Goal: Find contact information: Find contact information

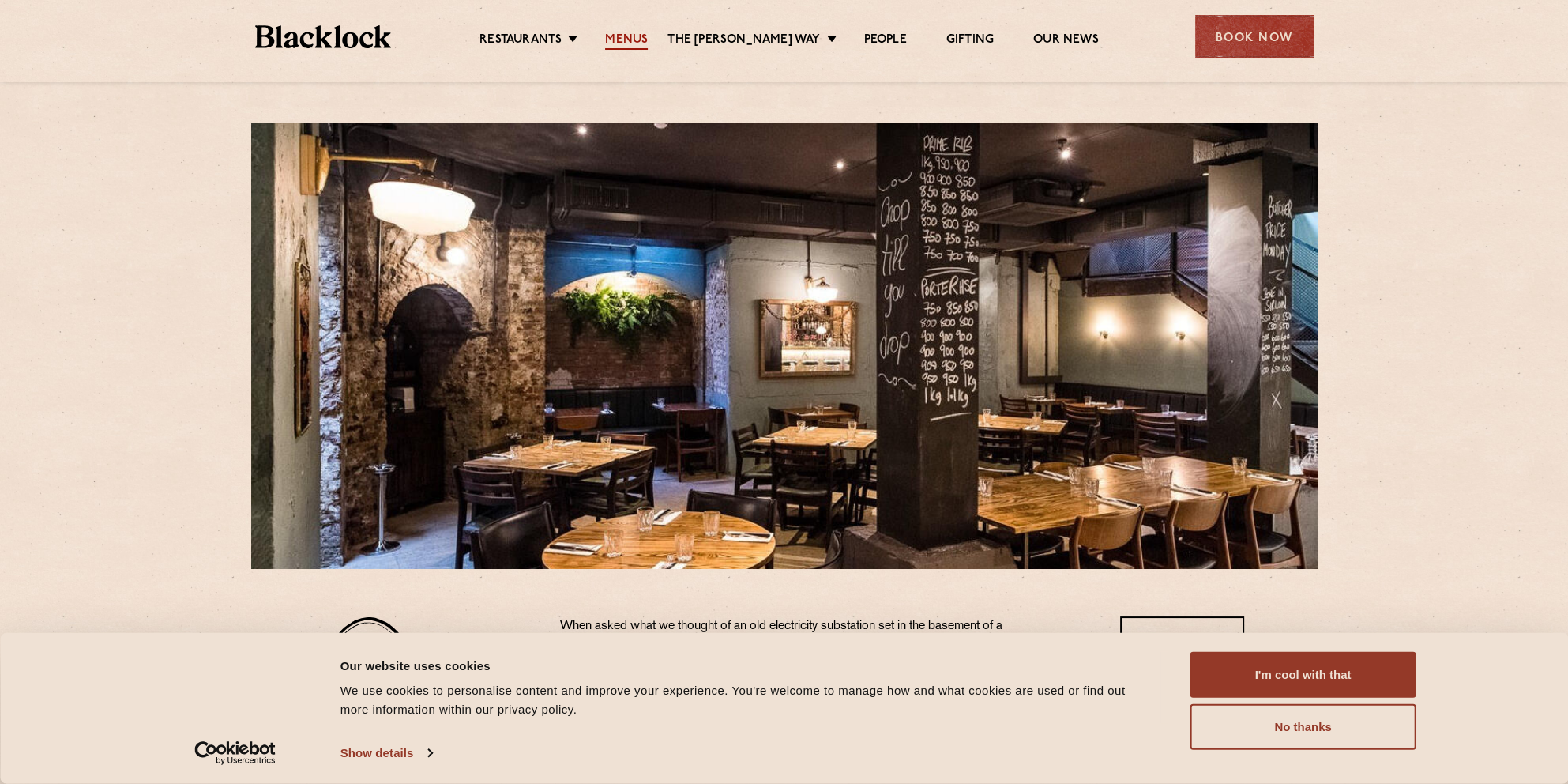
click at [647, 42] on link "Menus" at bounding box center [626, 42] width 42 height 18
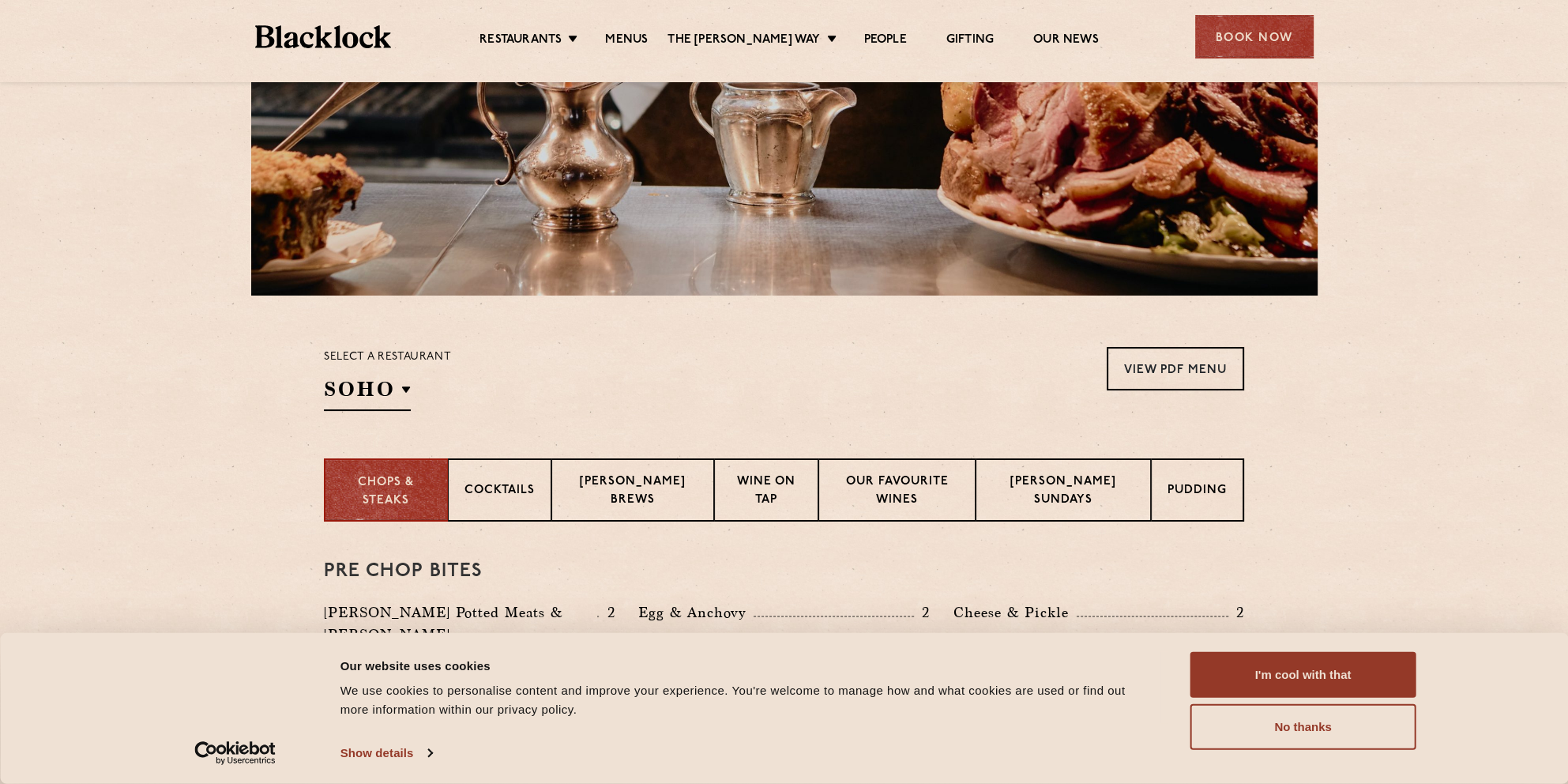
scroll to position [316, 0]
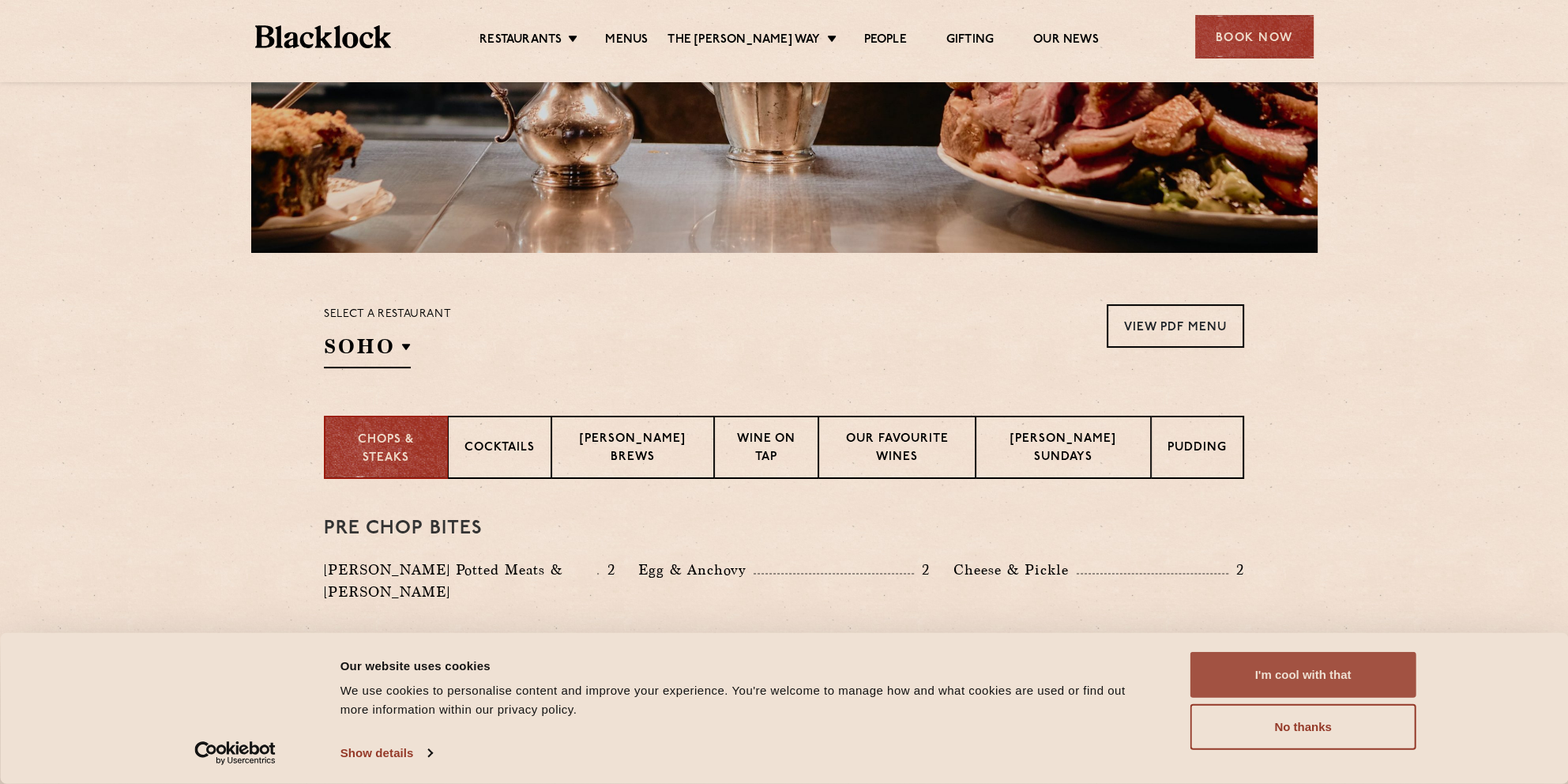
click at [1315, 673] on button "I'm cool with that" at bounding box center [1303, 675] width 226 height 45
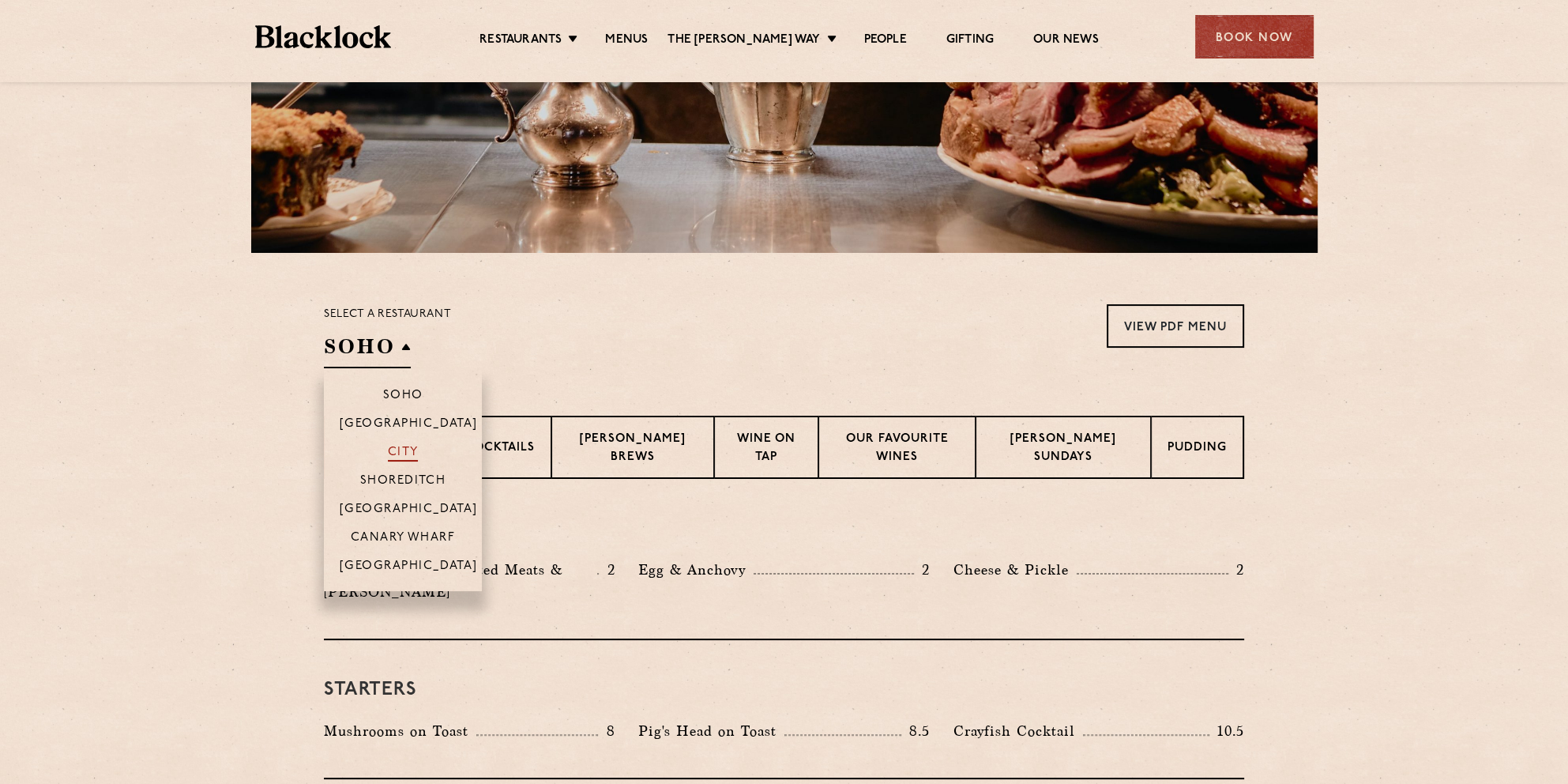
click at [402, 449] on p "City" at bounding box center [403, 454] width 31 height 16
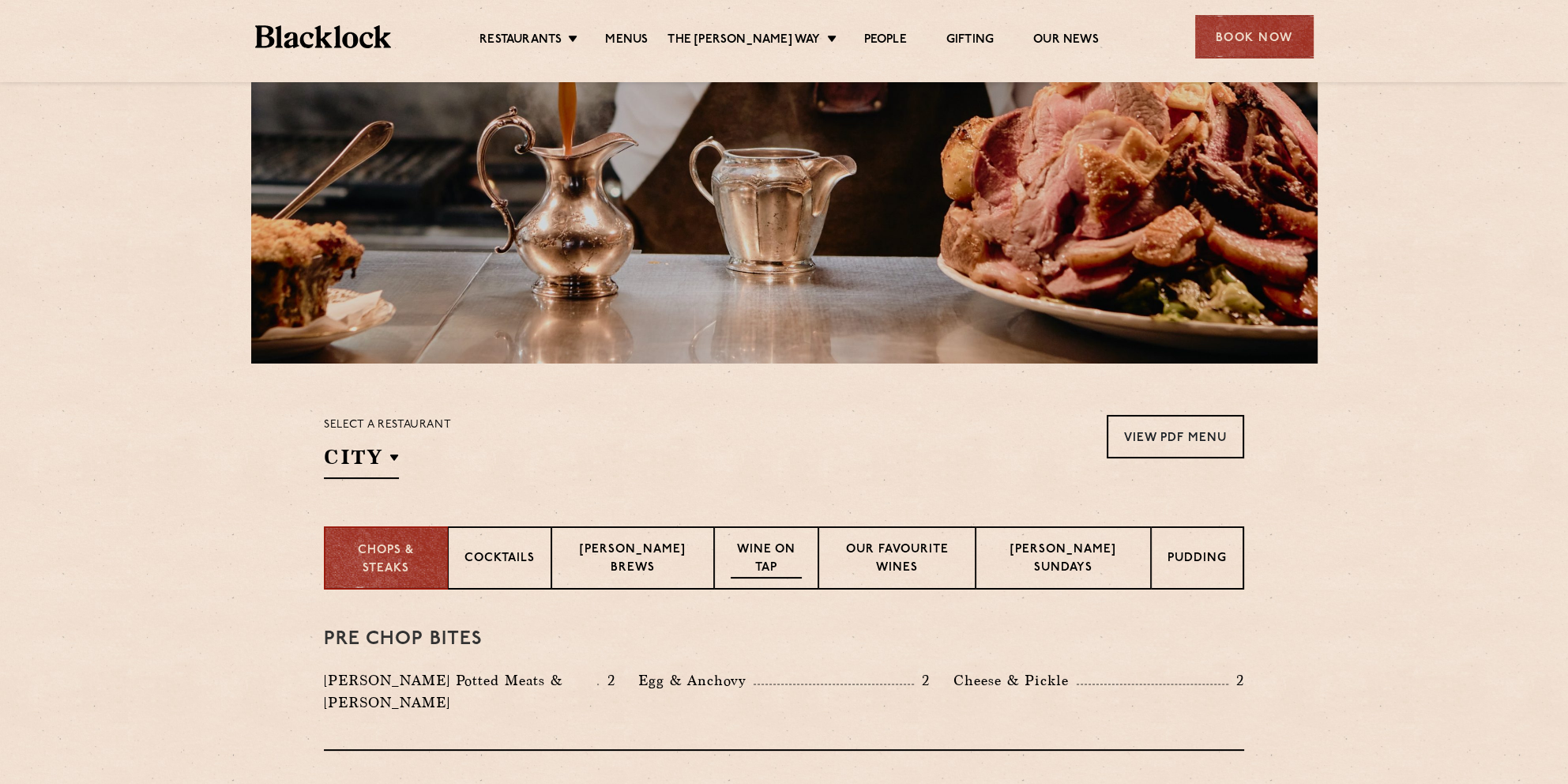
scroll to position [201, 0]
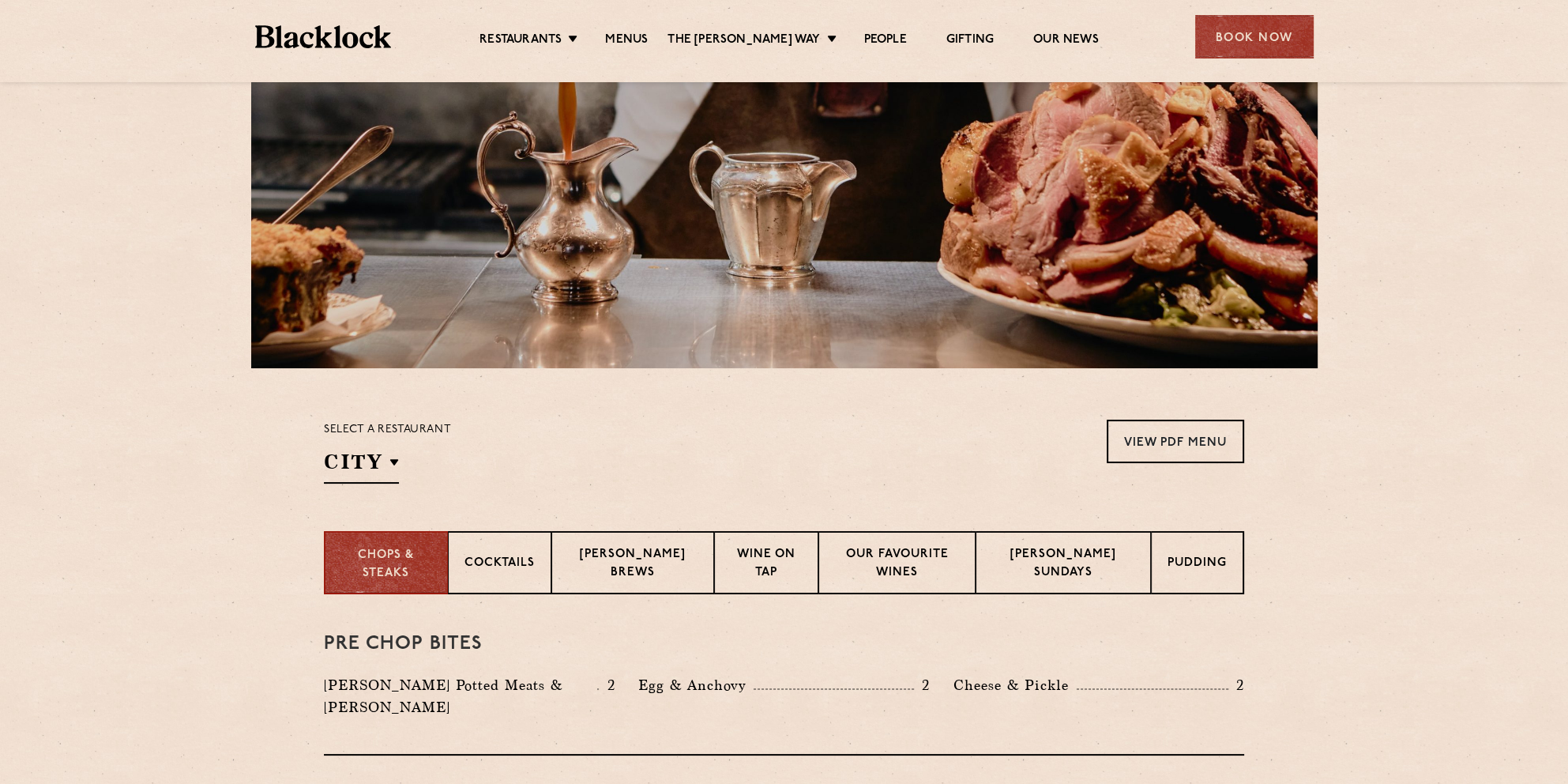
click at [352, 36] on img at bounding box center [323, 37] width 136 height 23
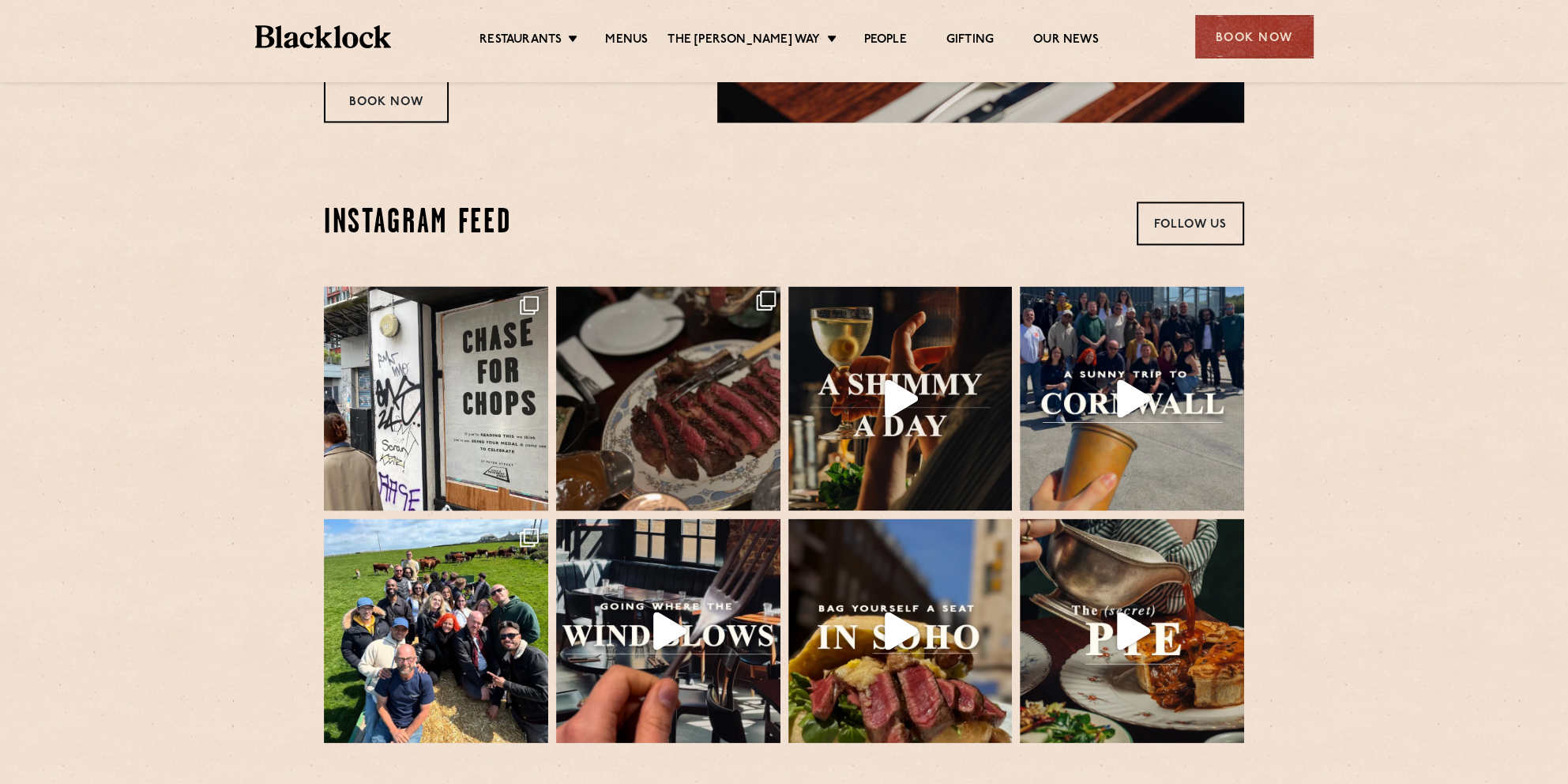
scroll to position [3163, 0]
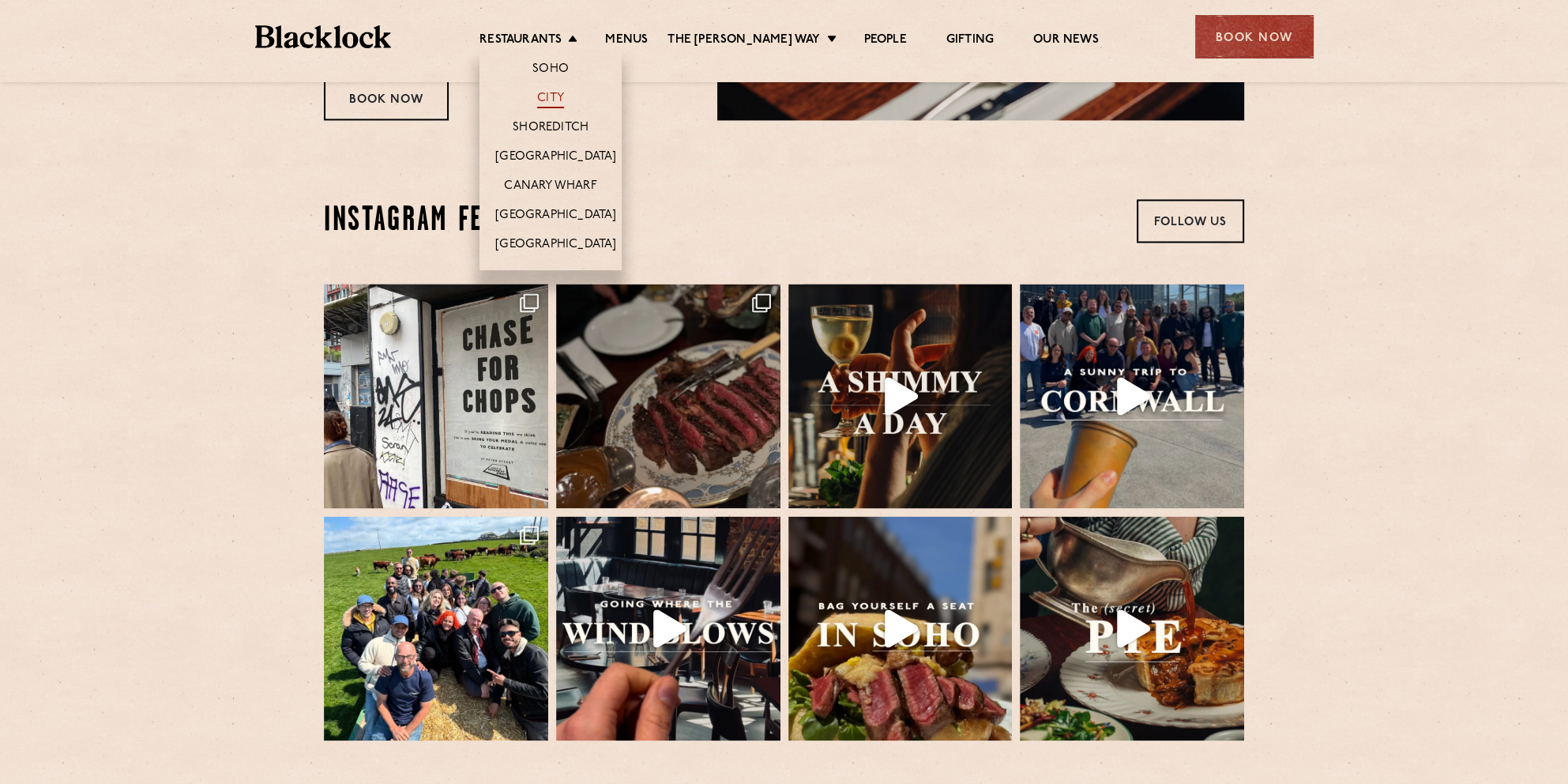
click at [564, 94] on link "City" at bounding box center [550, 100] width 27 height 18
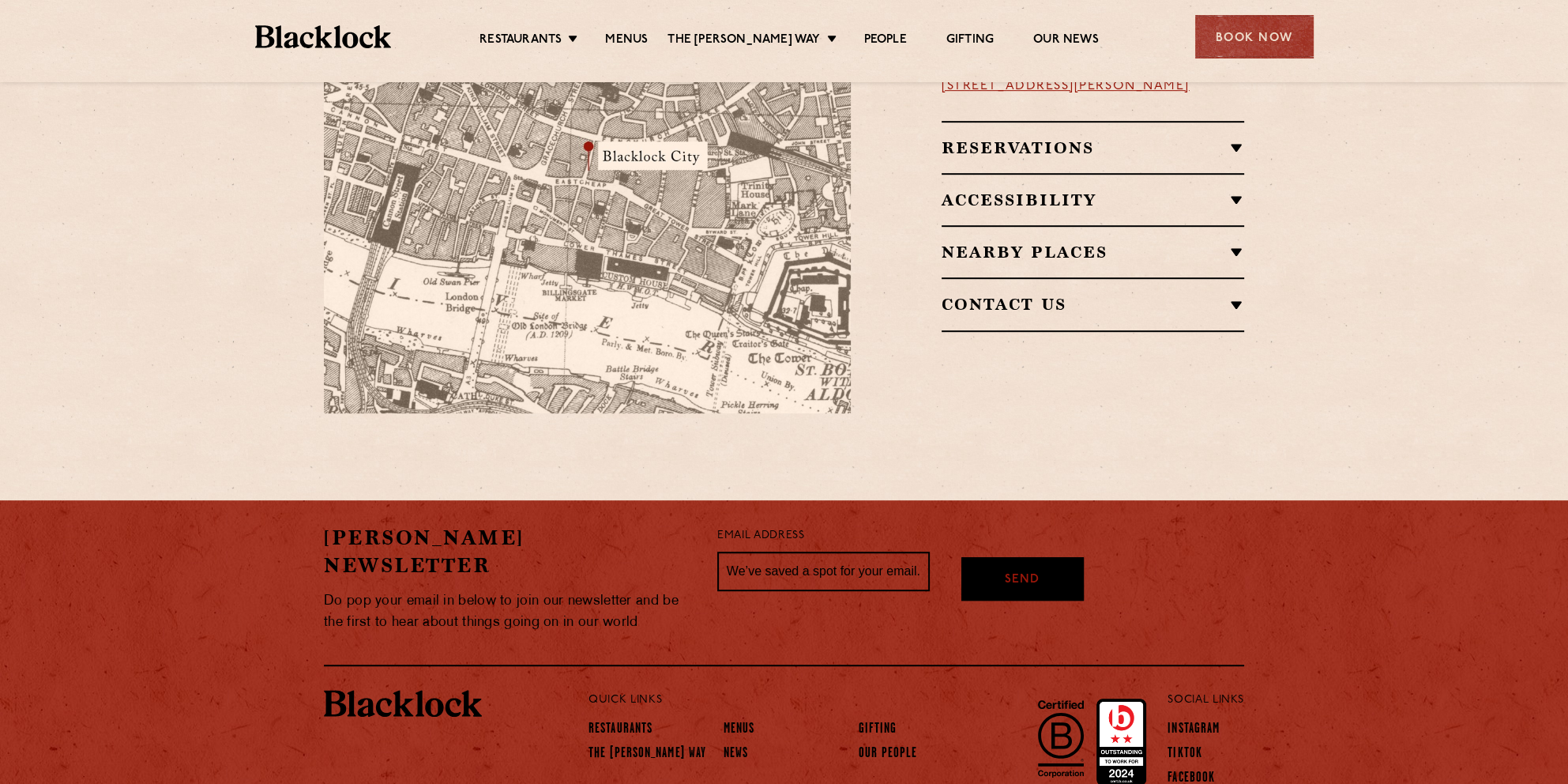
scroll to position [1141, 0]
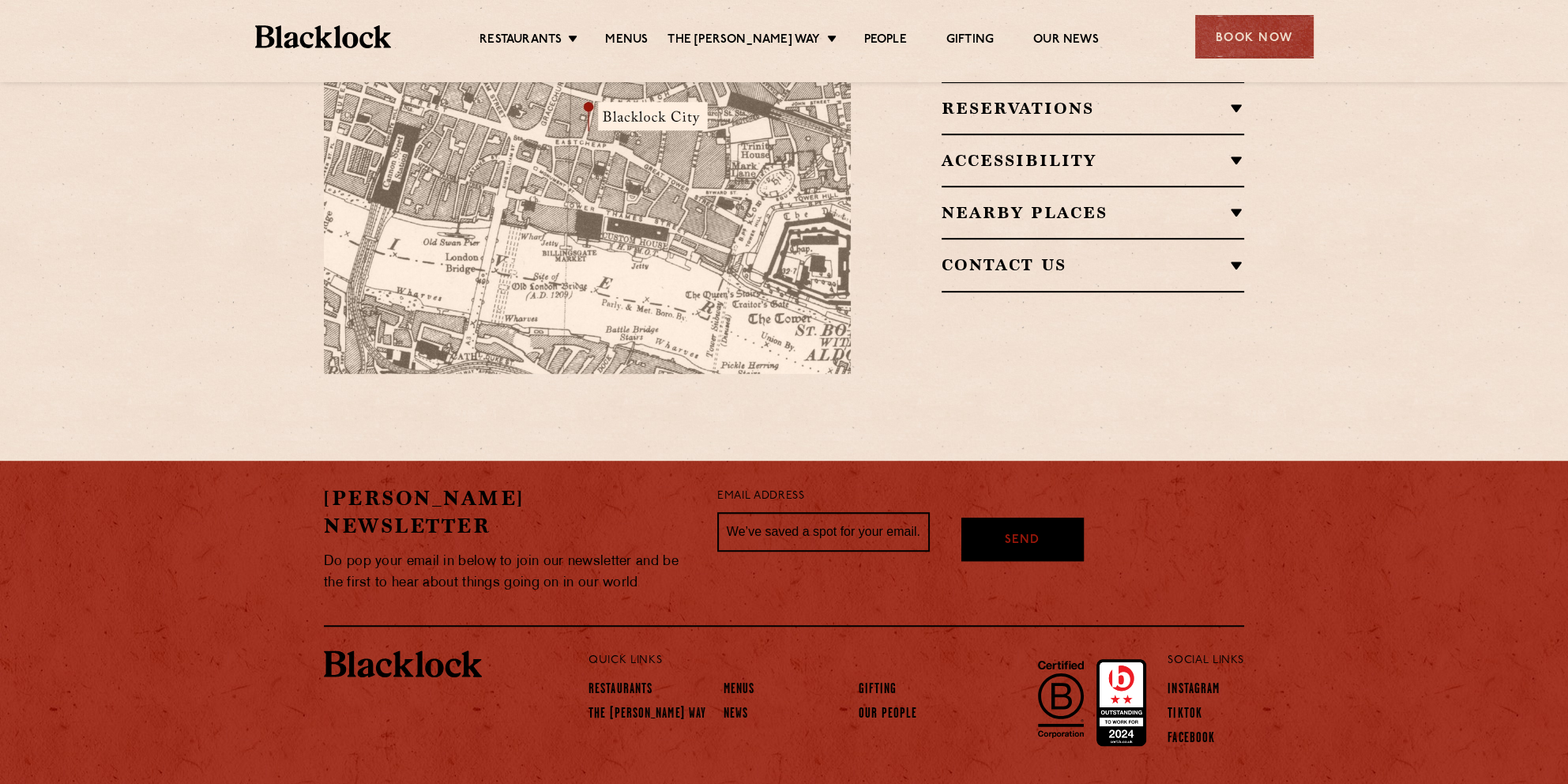
click at [1044, 255] on h2 "Contact Us" at bounding box center [1093, 264] width 302 height 19
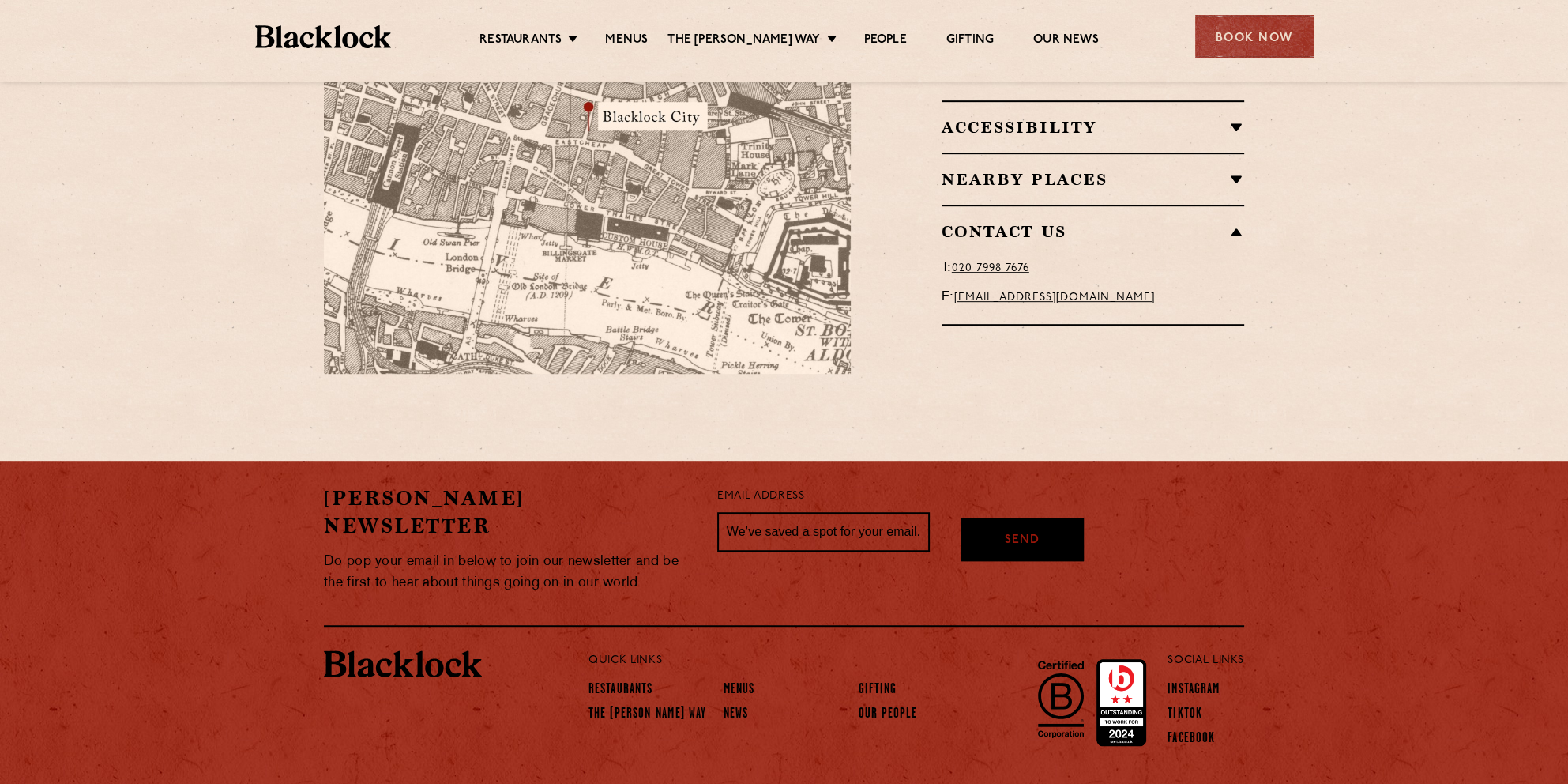
click at [1012, 292] on link "city@theblacklock.com" at bounding box center [1054, 298] width 201 height 12
